Goal: Task Accomplishment & Management: Complete application form

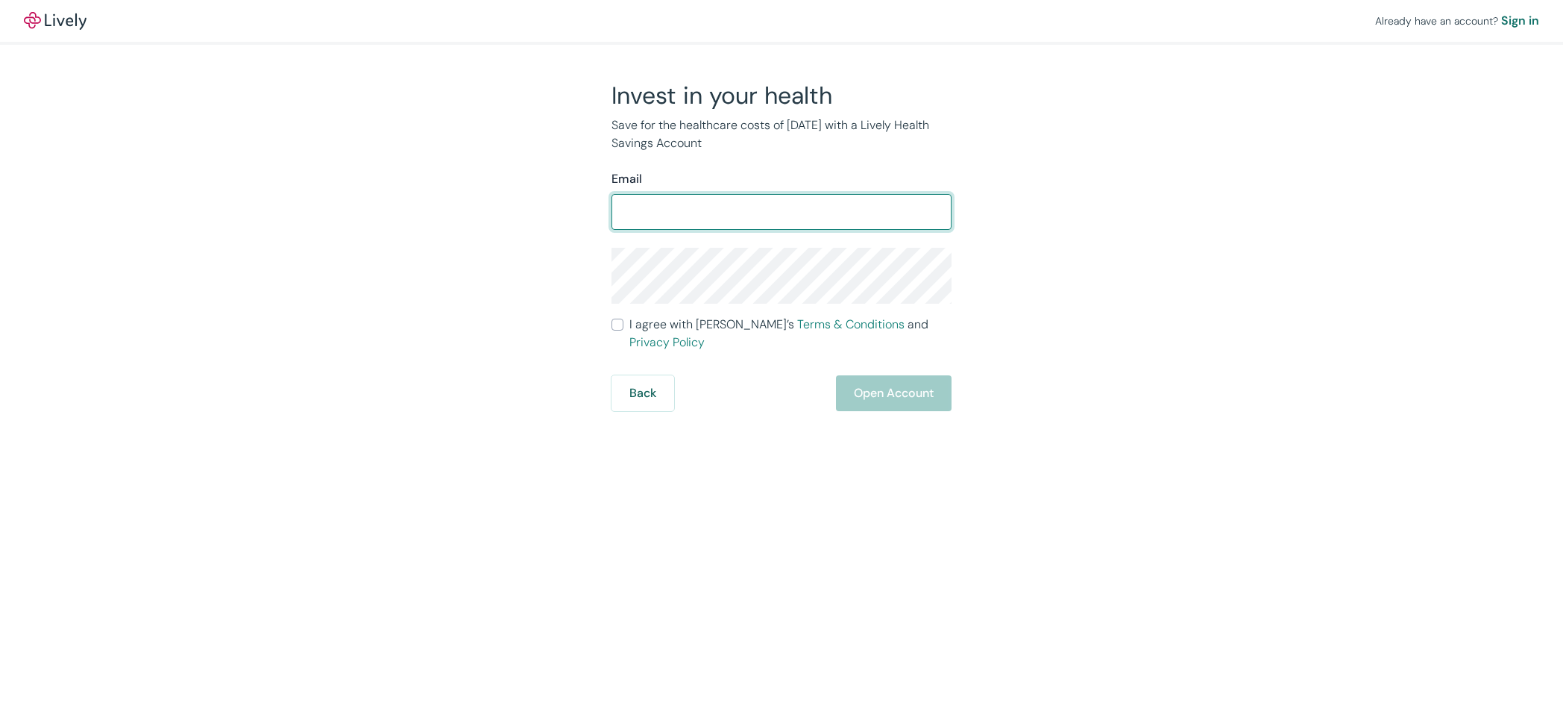
click at [728, 207] on input "Email" at bounding box center [782, 212] width 340 height 30
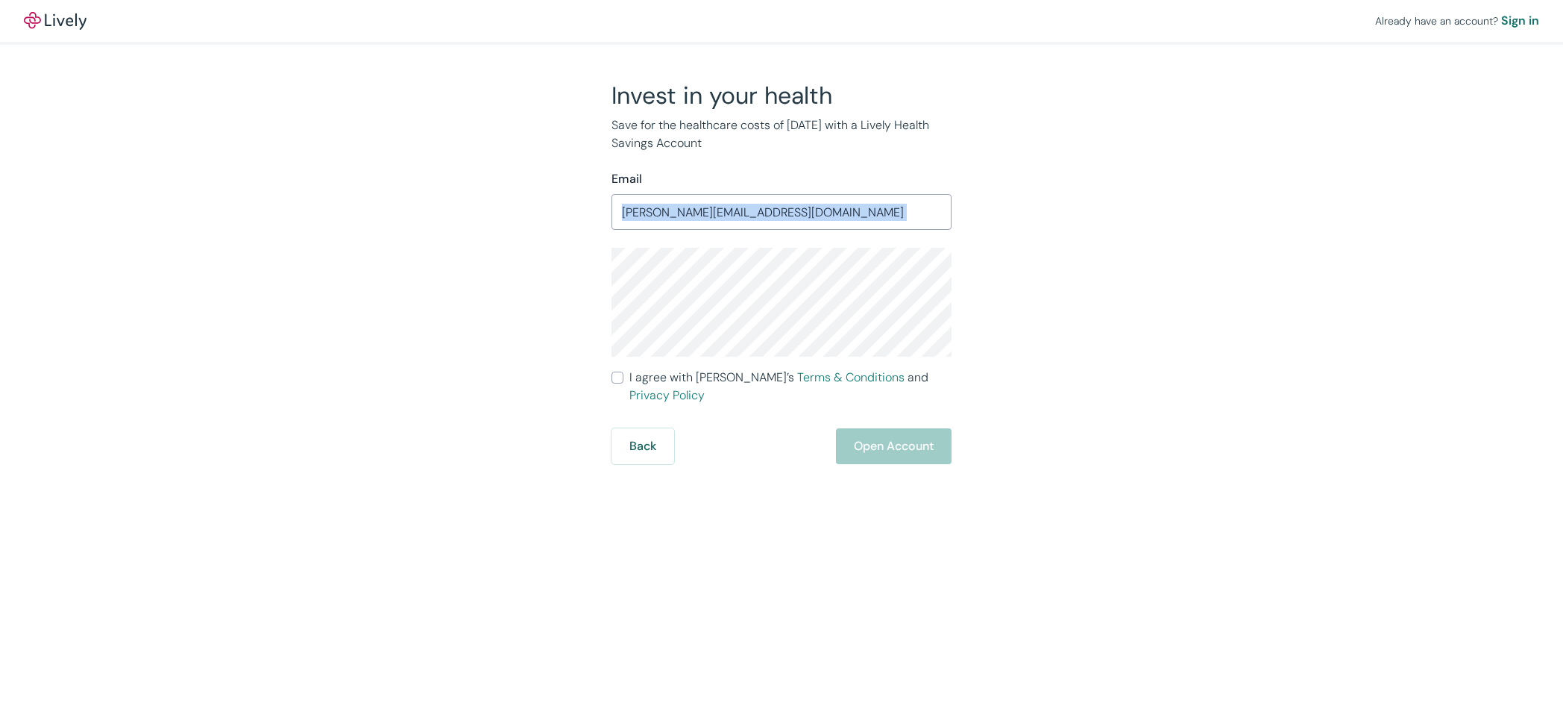
drag, startPoint x: 840, startPoint y: 194, endPoint x: 418, endPoint y: 265, distance: 427.3
click at [418, 265] on div "Invest in your health Save for the healthcare costs of [DATE] with a Lively Hea…" at bounding box center [773, 272] width 716 height 383
click at [844, 225] on input "[PERSON_NAME][EMAIL_ADDRESS][DOMAIN_NAME]" at bounding box center [782, 212] width 340 height 30
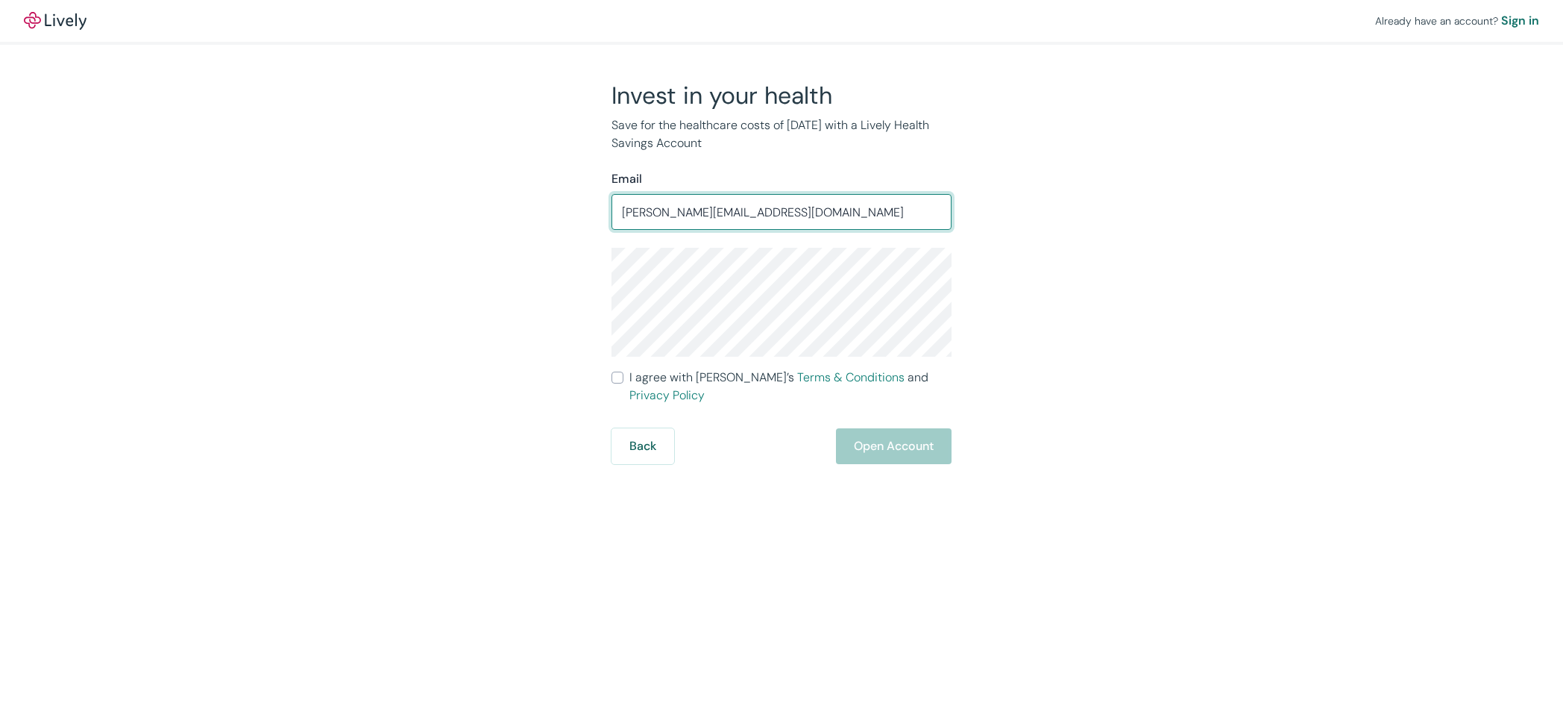
click at [833, 216] on input "[PERSON_NAME][EMAIL_ADDRESS][DOMAIN_NAME]" at bounding box center [782, 212] width 340 height 30
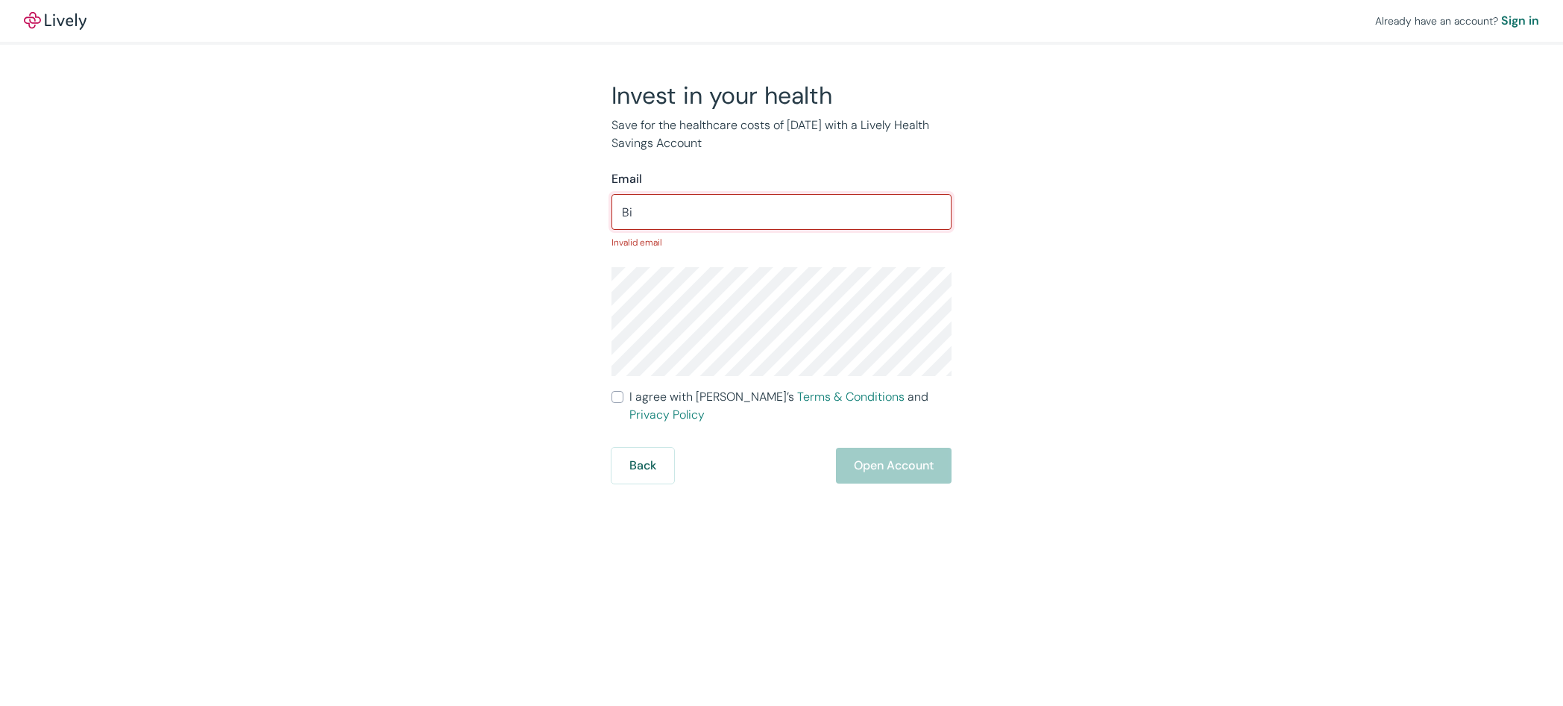
type input "B"
type input "[EMAIL_ADDRESS][DOMAIN_NAME]"
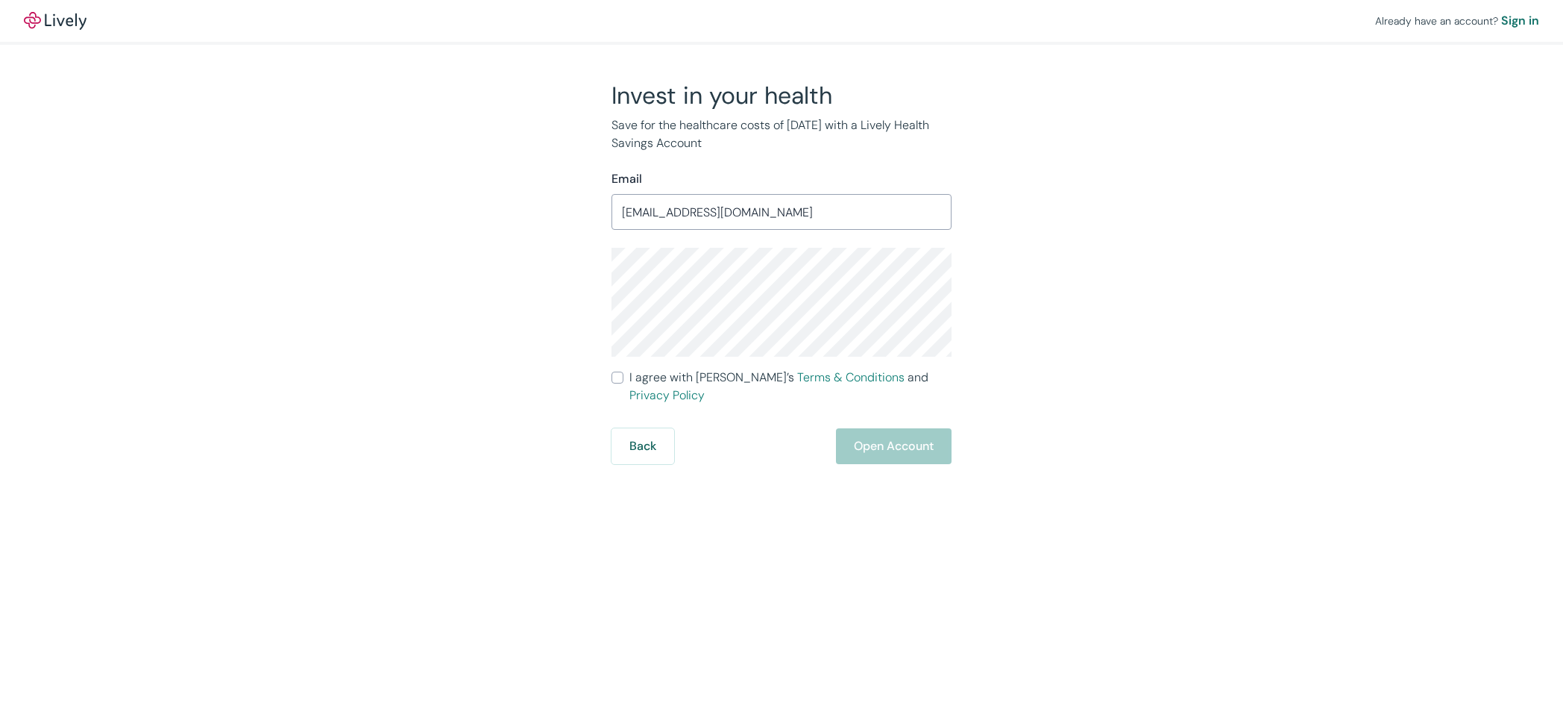
click at [1325, 392] on div "Already have an account? Sign in Invest in your health Save for the healthcare …" at bounding box center [781, 232] width 1563 height 464
click at [614, 377] on input "I agree with Lively’s Terms & Conditions and Privacy Policy" at bounding box center [618, 377] width 12 height 12
checkbox input "true"
click at [955, 421] on div "Invest in your health Save for the healthcare costs of [DATE] with a Lively Hea…" at bounding box center [773, 272] width 716 height 383
drag, startPoint x: 915, startPoint y: 426, endPoint x: 913, endPoint y: 416, distance: 10.0
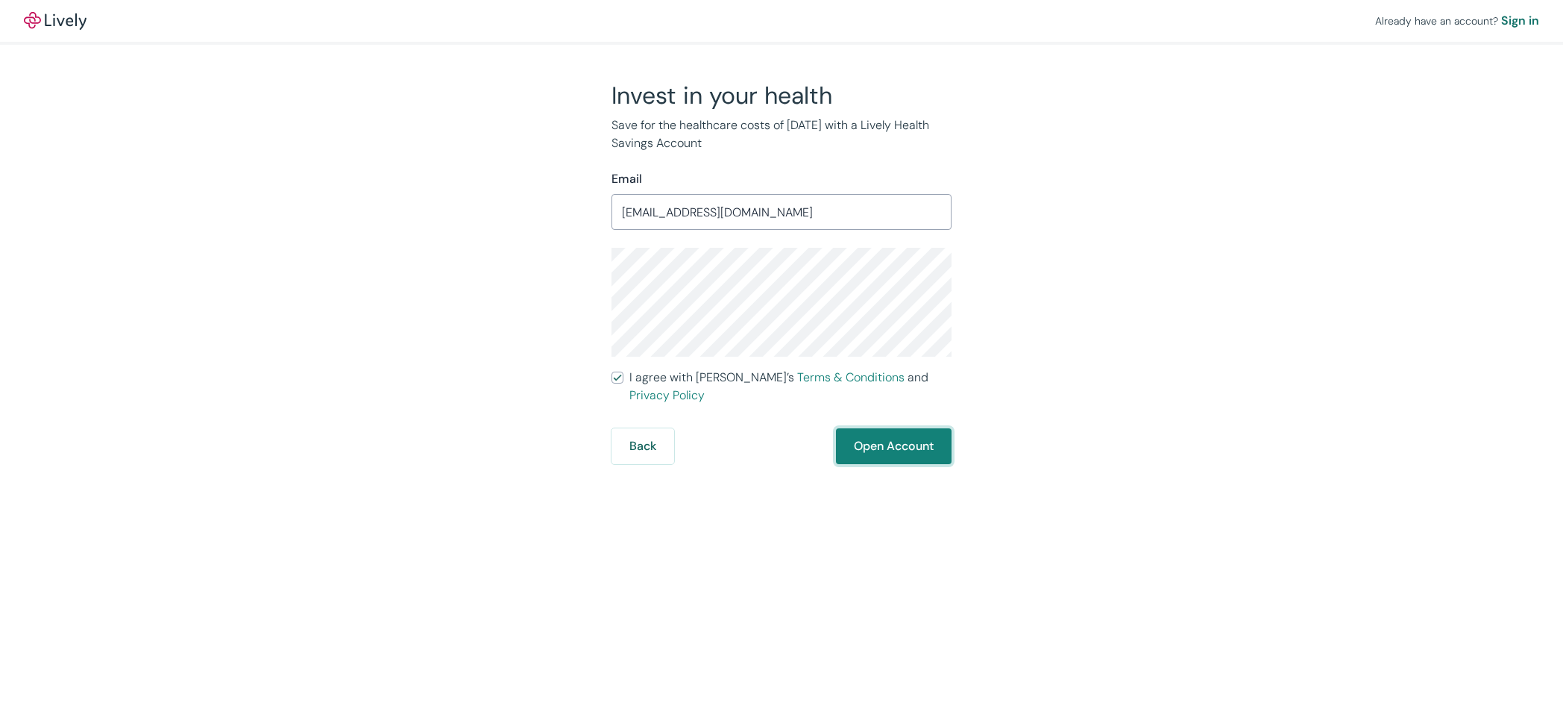
click at [914, 428] on button "Open Account" at bounding box center [894, 446] width 116 height 36
